Goal: Information Seeking & Learning: Learn about a topic

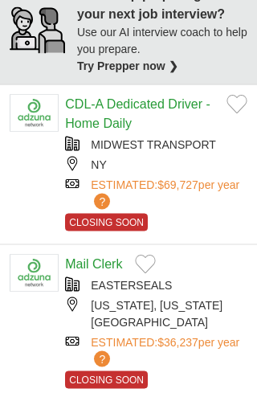
scroll to position [1288, 0]
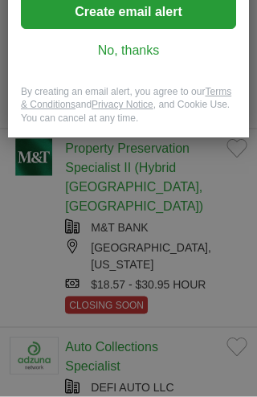
scroll to position [360, 0]
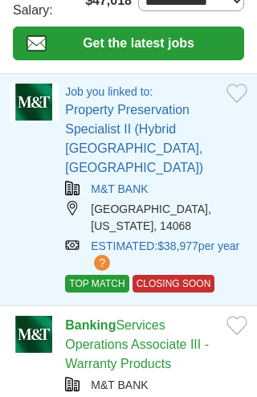
scroll to position [156, 0]
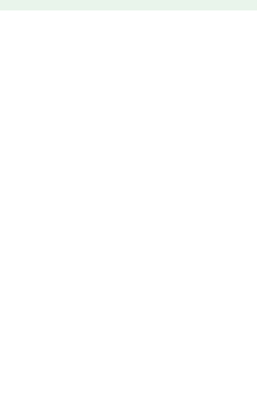
scroll to position [2037, 0]
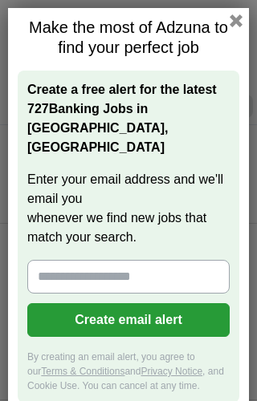
click at [242, 17] on button "button" at bounding box center [236, 20] width 13 height 13
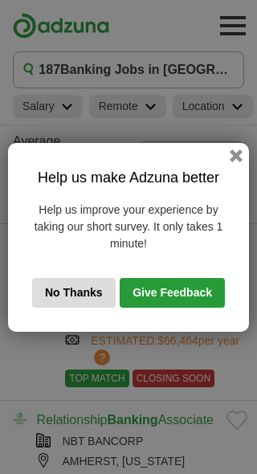
click at [250, 61] on div "Help us make Adzuna better Help us improve your experience by taking our short …" at bounding box center [128, 237] width 257 height 474
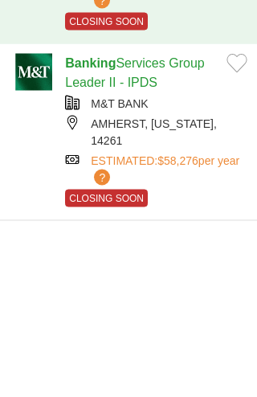
scroll to position [1906, 0]
